Goal: Task Accomplishment & Management: Use online tool/utility

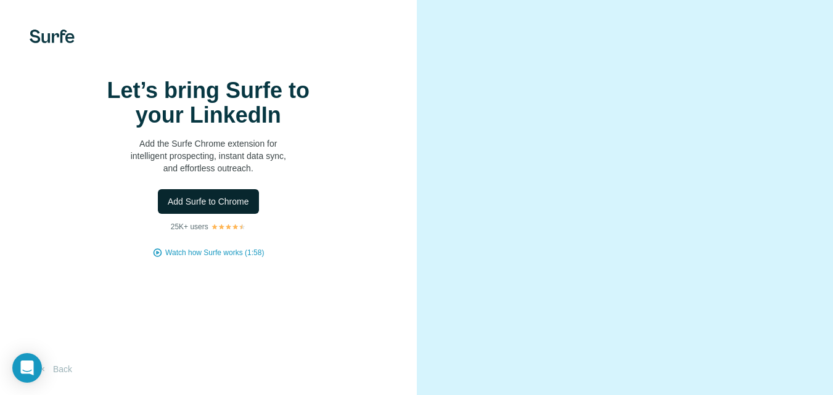
click at [237, 214] on button "Add Surfe to Chrome" at bounding box center [208, 201] width 101 height 25
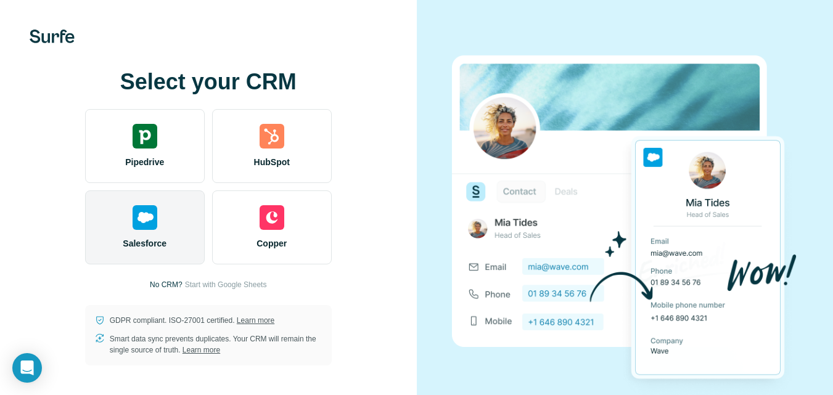
click at [168, 228] on div "Salesforce" at bounding box center [145, 228] width 120 height 74
click at [158, 212] on div "Salesforce" at bounding box center [145, 228] width 120 height 74
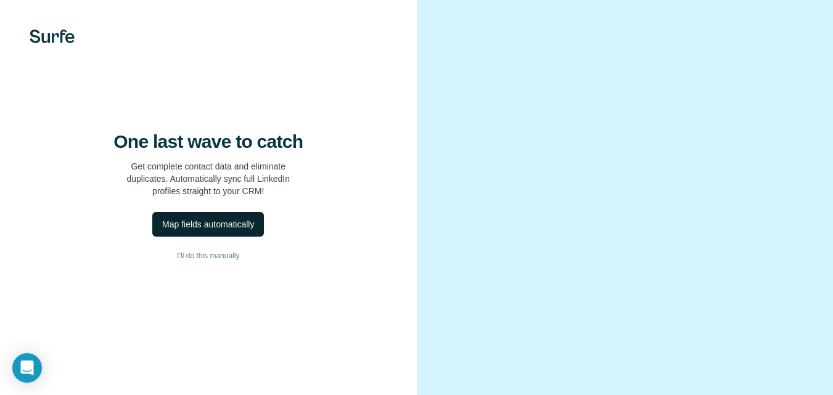
click at [208, 237] on button "Map fields automatically" at bounding box center [208, 224] width 112 height 25
